Goal: Use online tool/utility

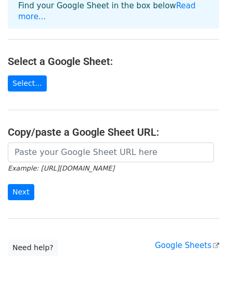
scroll to position [89, 0]
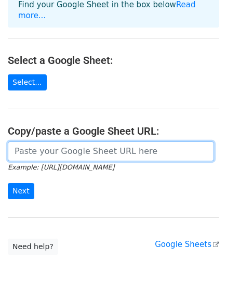
click at [56, 141] on input "url" at bounding box center [111, 151] width 206 height 20
paste input "[URL][DOMAIN_NAME]"
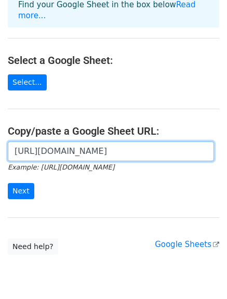
scroll to position [0, 226]
type input "[URL][DOMAIN_NAME]"
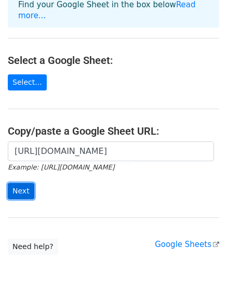
scroll to position [0, 0]
click at [12, 183] on input "Next" at bounding box center [21, 191] width 27 height 16
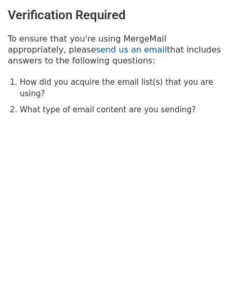
click at [96, 47] on link "send us an email" at bounding box center [131, 50] width 71 height 10
